Goal: Task Accomplishment & Management: Manage account settings

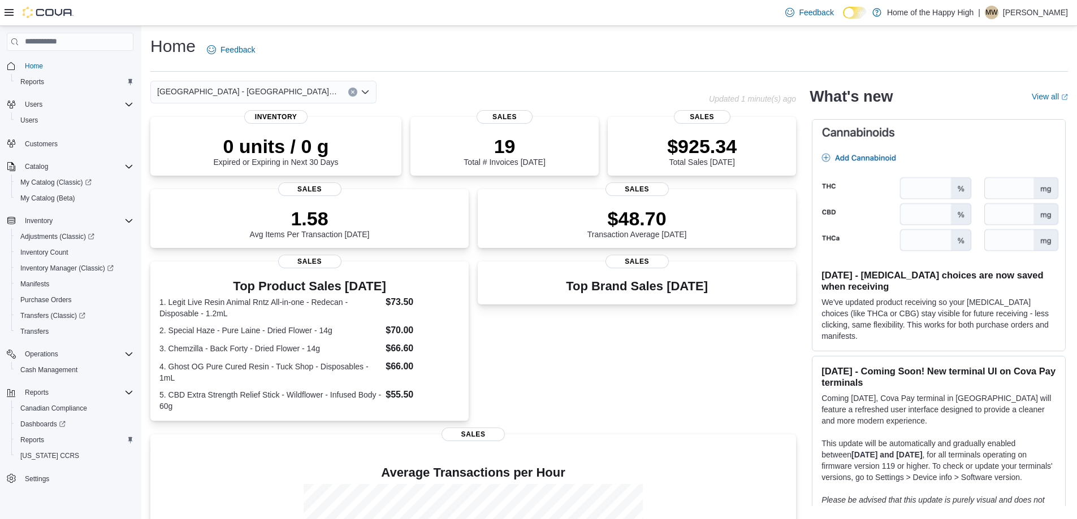
click at [1046, 12] on p "[PERSON_NAME]" at bounding box center [1035, 13] width 65 height 14
click at [1002, 115] on span "Sign Out" at bounding box center [995, 110] width 31 height 11
